Goal: Information Seeking & Learning: Find specific fact

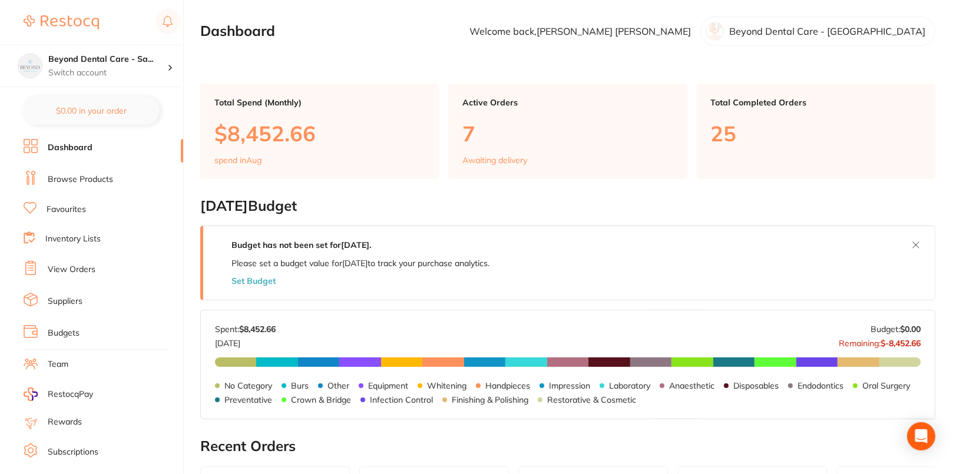
click at [101, 181] on link "Browse Products" at bounding box center [80, 180] width 65 height 12
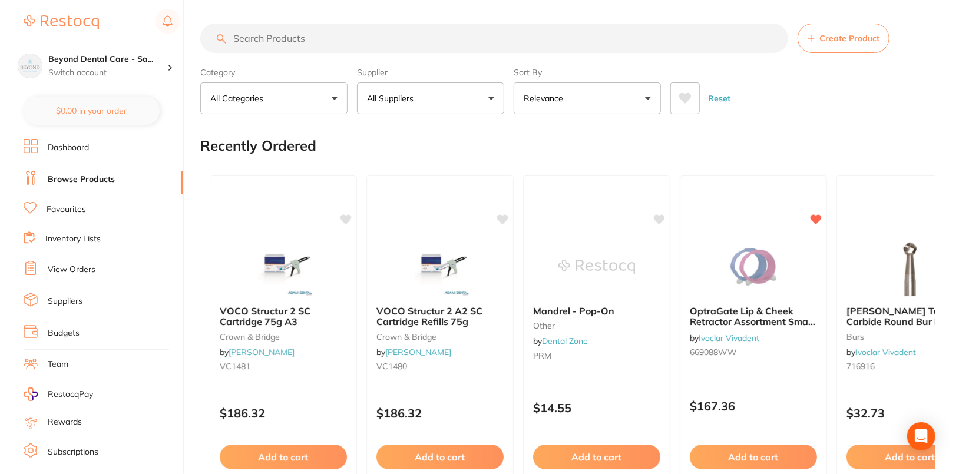
click at [465, 98] on button "All Suppliers" at bounding box center [430, 98] width 147 height 32
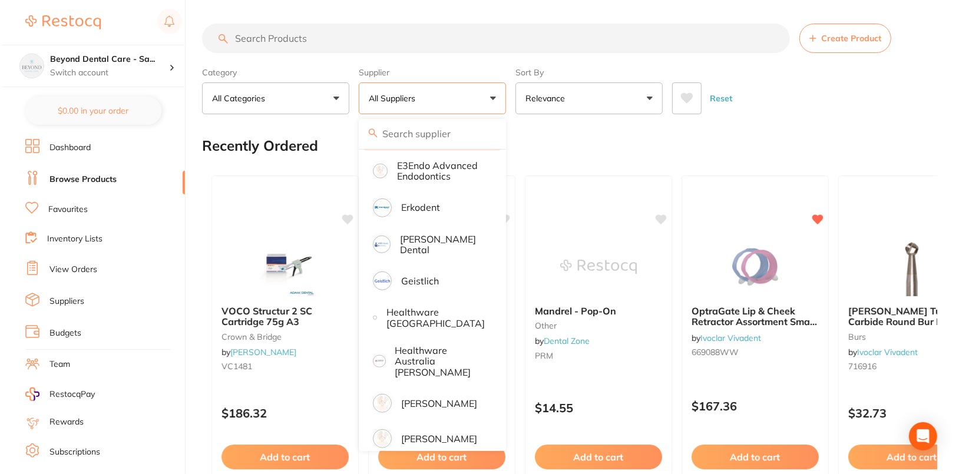
scroll to position [461, 0]
click at [834, 111] on div "Reset" at bounding box center [798, 93] width 256 height 41
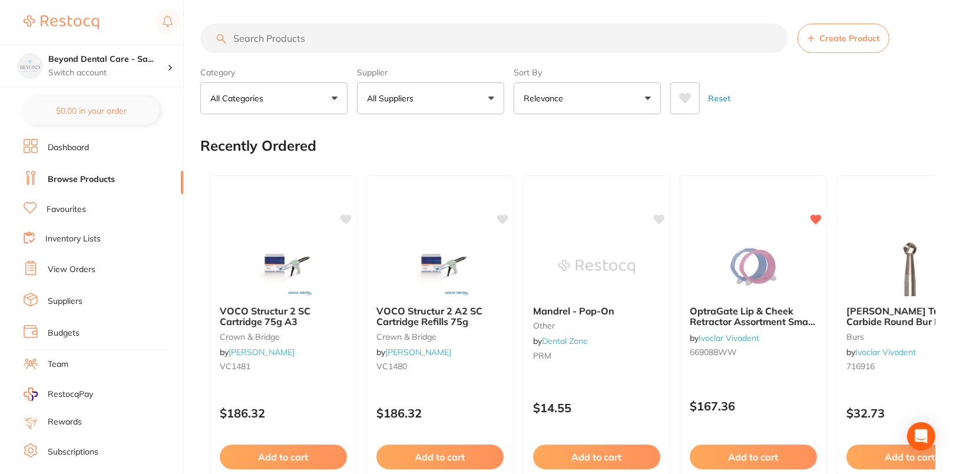
click at [387, 47] on input "search" at bounding box center [494, 38] width 588 height 29
paste input "SS135260"
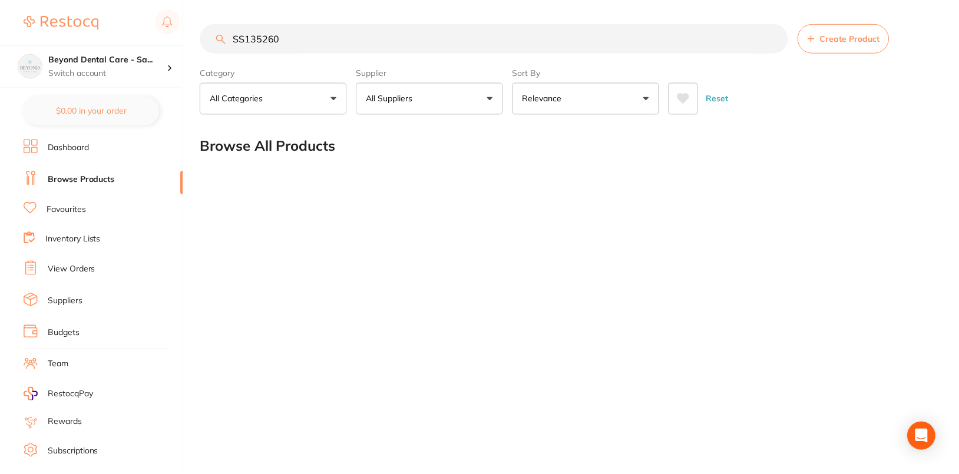
scroll to position [0, 0]
click at [392, 47] on input "SS135260" at bounding box center [495, 38] width 590 height 29
paste input "9023"
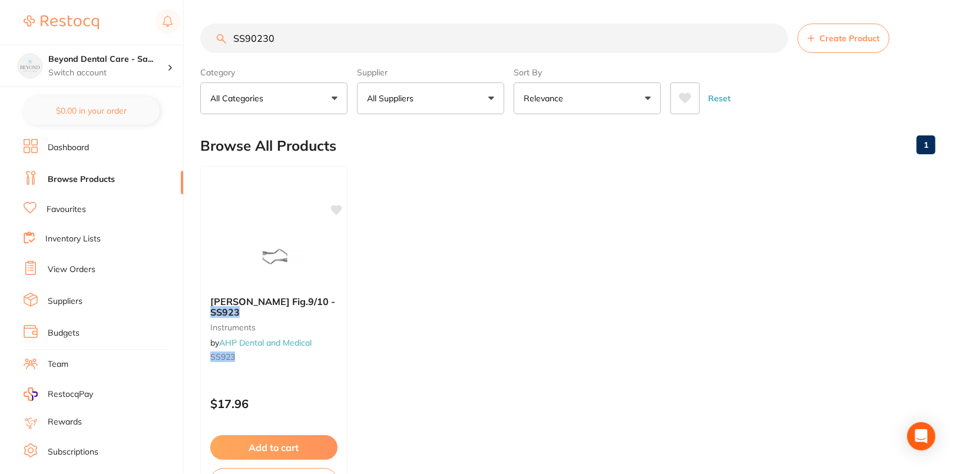
click at [388, 44] on input "SS90230" at bounding box center [494, 38] width 588 height 29
paste input "135"
type input "SS90135"
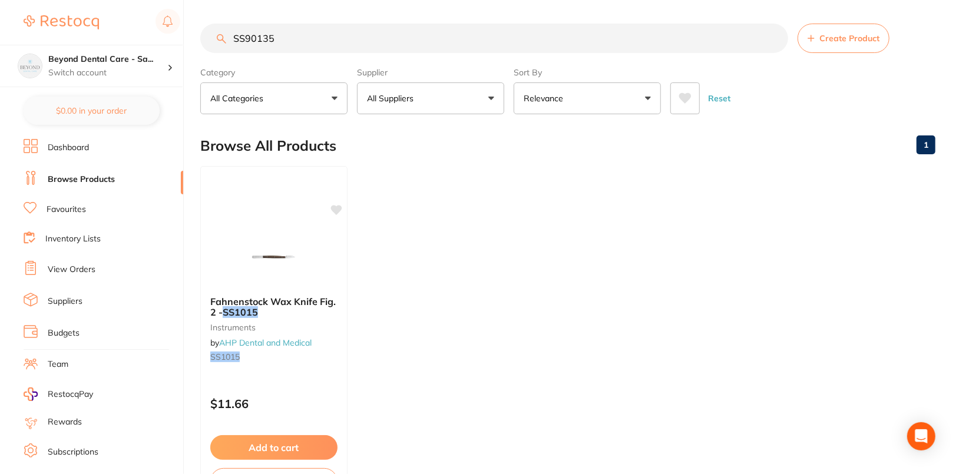
click at [777, 37] on input "SS90135" at bounding box center [494, 38] width 588 height 29
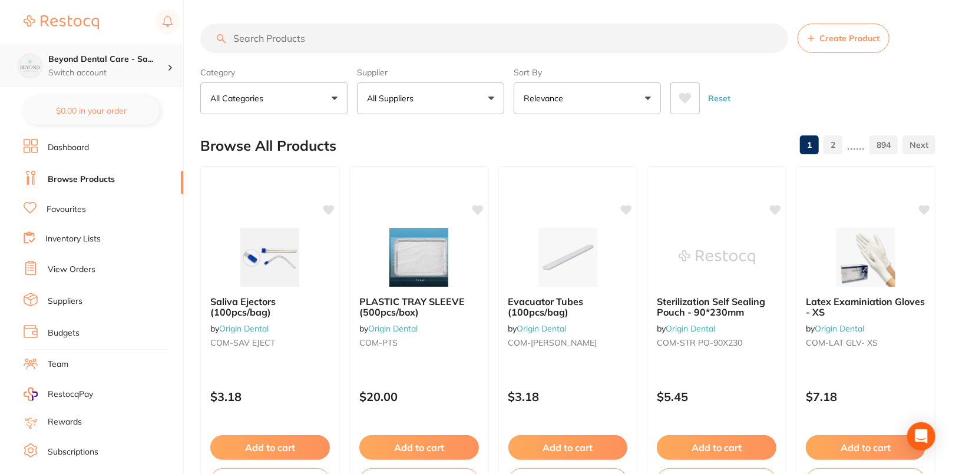
click at [148, 84] on div "Beyond Dental Care - Sa... Switch account" at bounding box center [91, 66] width 183 height 42
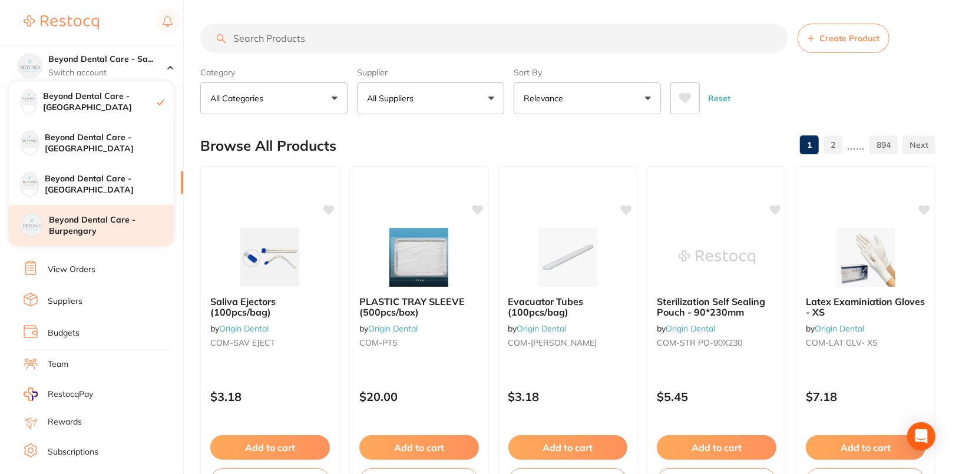
click at [121, 230] on h4 "Beyond Dental Care - Burpengary" at bounding box center [111, 225] width 125 height 23
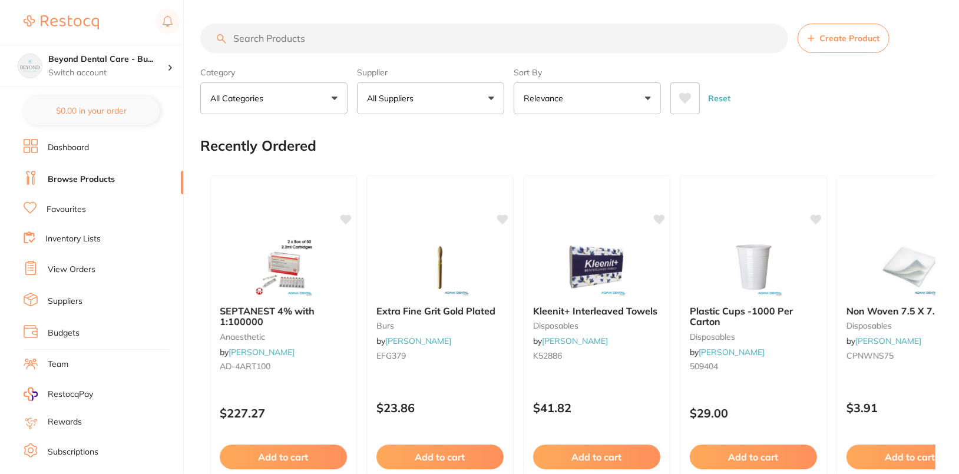
click at [812, 71] on div "Category All Categories All Categories No categories found Clear Category false…" at bounding box center [567, 88] width 735 height 52
click at [367, 27] on input "search" at bounding box center [494, 38] width 588 height 29
paste input "SS90135"
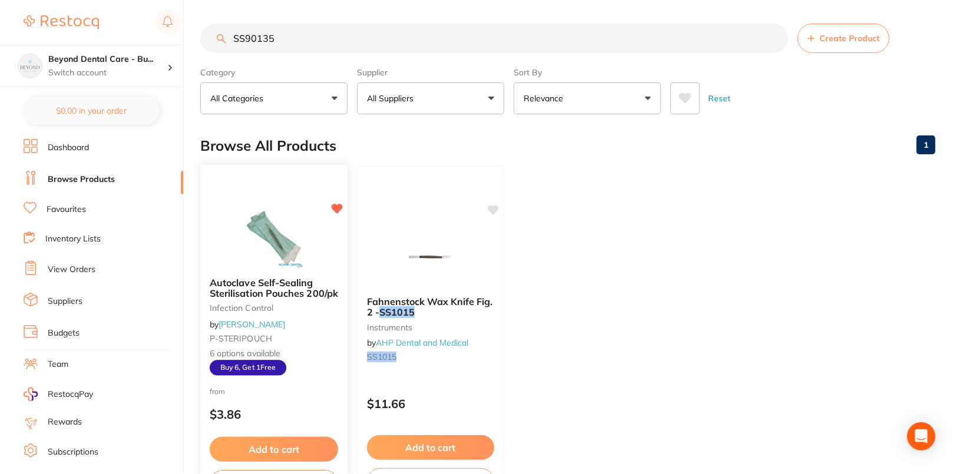
click at [255, 226] on img at bounding box center [273, 237] width 77 height 59
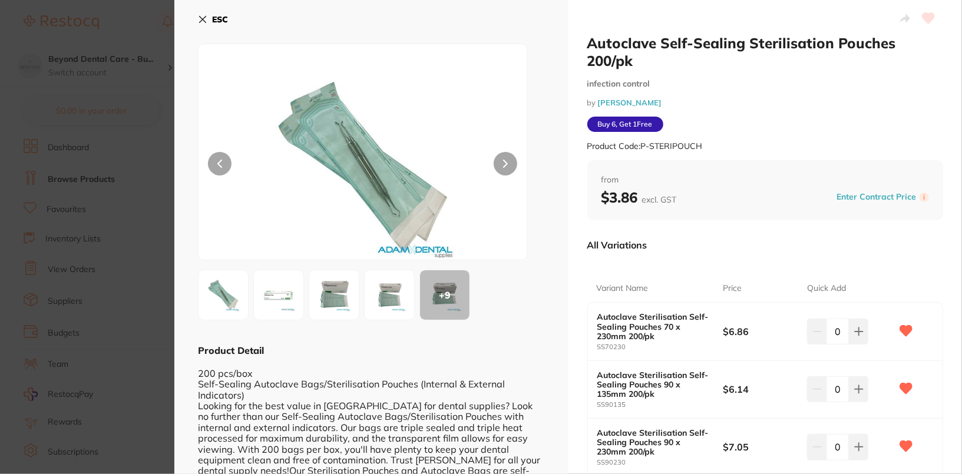
click at [844, 132] on div "Product Code: P-STERIPOUCH" at bounding box center [765, 146] width 356 height 29
click at [208, 18] on button "ESC" at bounding box center [213, 19] width 30 height 20
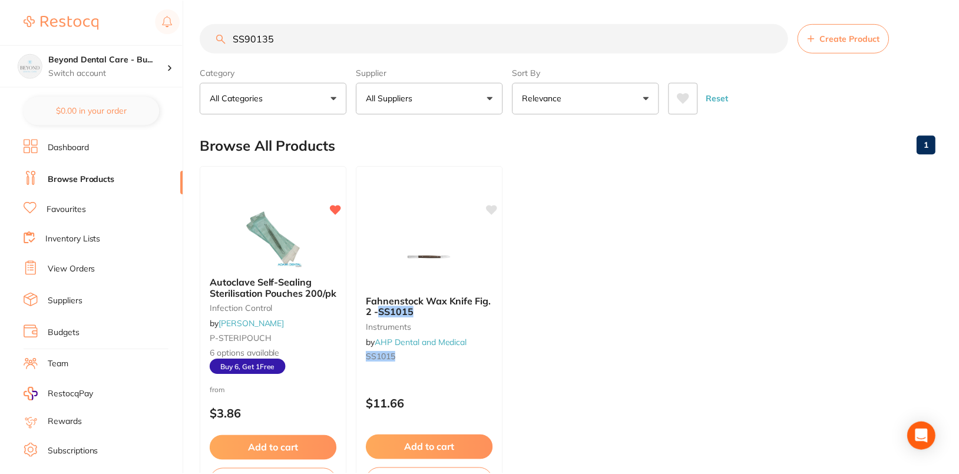
scroll to position [1, 0]
click at [419, 44] on input "SS90135" at bounding box center [494, 37] width 588 height 29
paste input "135260"
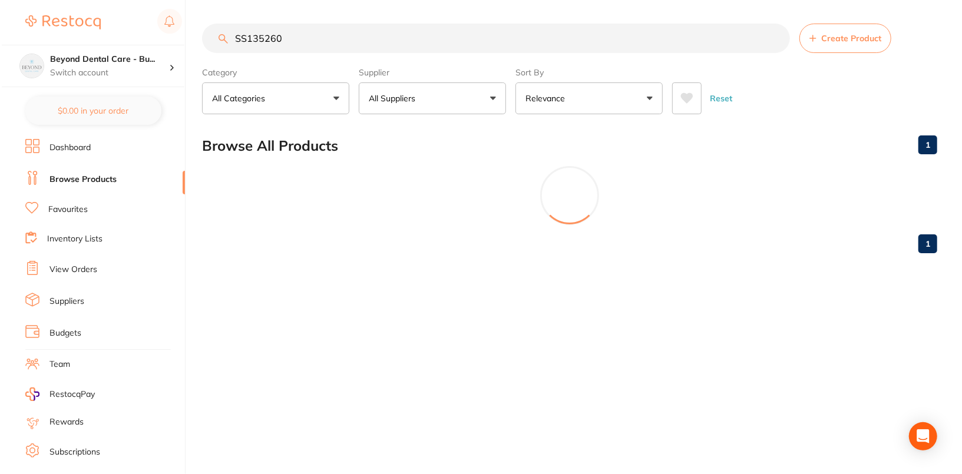
scroll to position [0, 0]
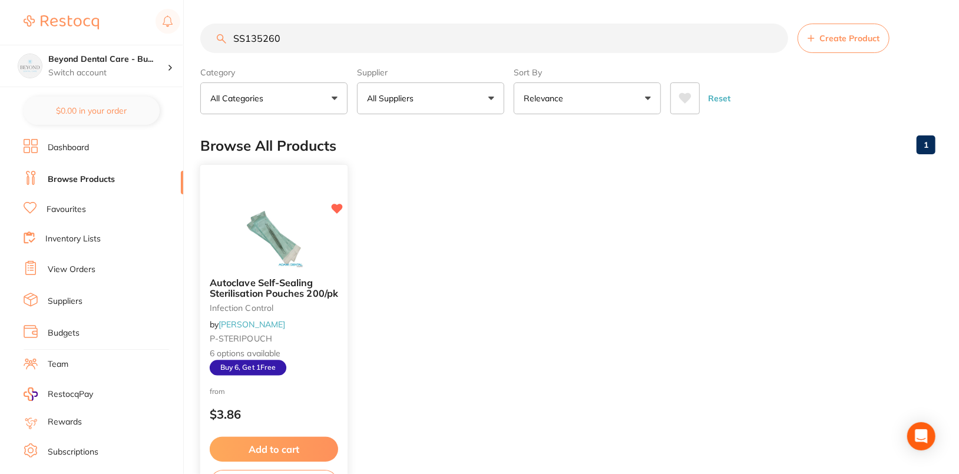
type input "SS135260"
click at [265, 249] on img at bounding box center [273, 237] width 77 height 59
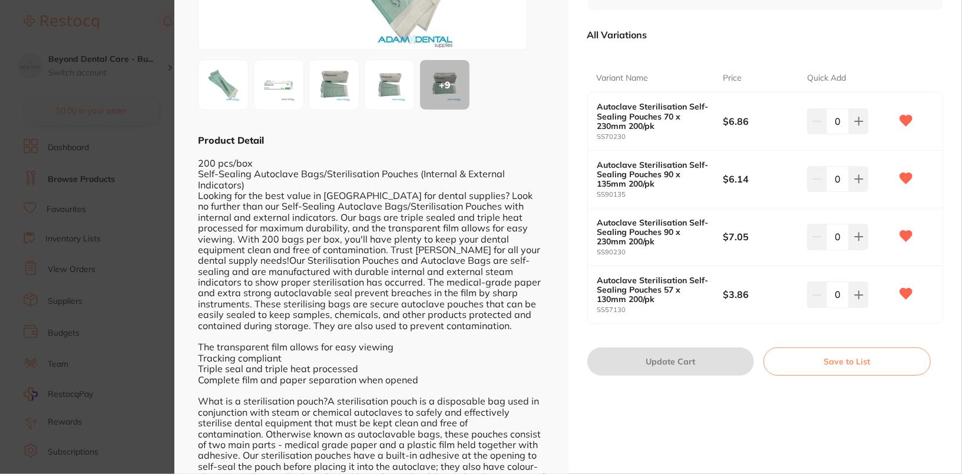
scroll to position [189, 0]
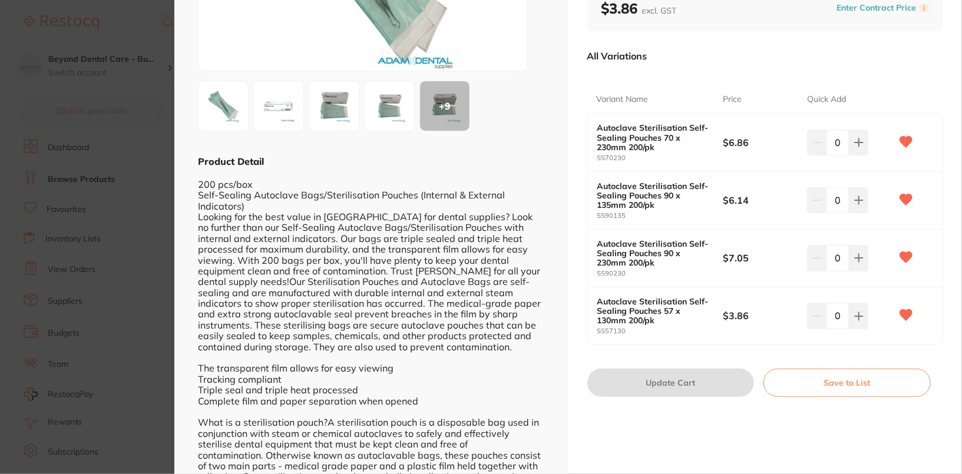
click at [121, 157] on section "Autoclave Self-Sealing Sterilisation Pouches 200/pk infection control by [PERSO…" at bounding box center [481, 237] width 962 height 474
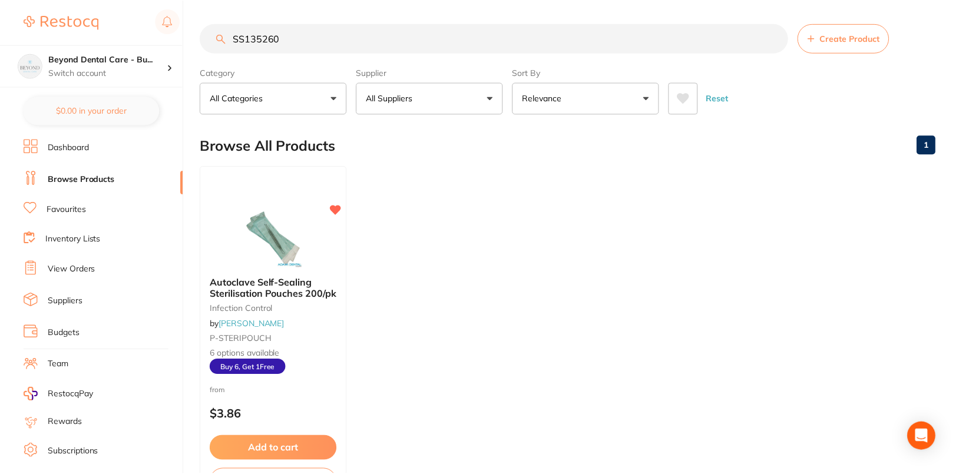
scroll to position [1, 0]
